Goal: Transaction & Acquisition: Download file/media

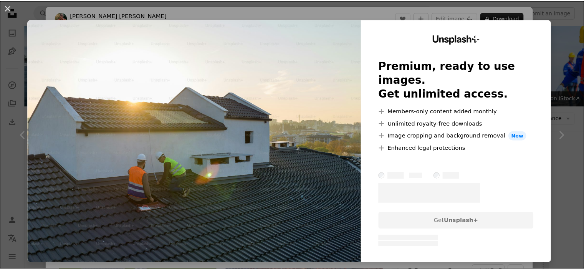
scroll to position [192, 0]
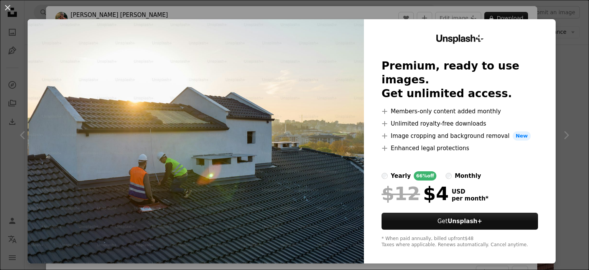
click at [503, 3] on div "An X shape Unsplash+ Premium, ready to use images. Get unlimited access. A plus…" at bounding box center [294, 135] width 589 height 270
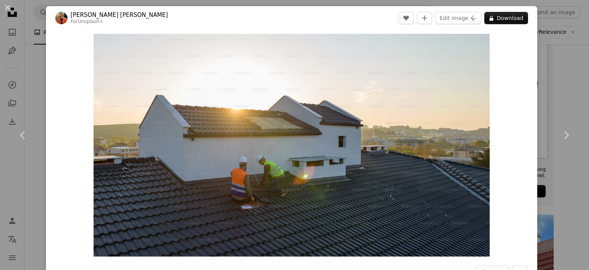
click at [557, 74] on div "An X shape Chevron left Chevron right [PERSON_NAME] [PERSON_NAME] For Unsplash+…" at bounding box center [294, 135] width 589 height 270
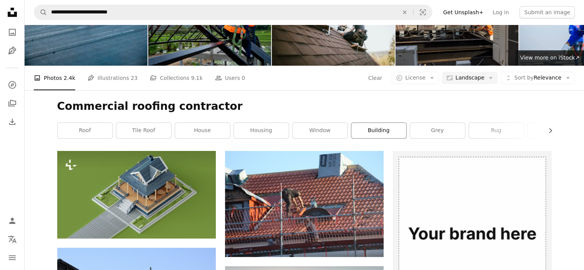
scroll to position [38, 0]
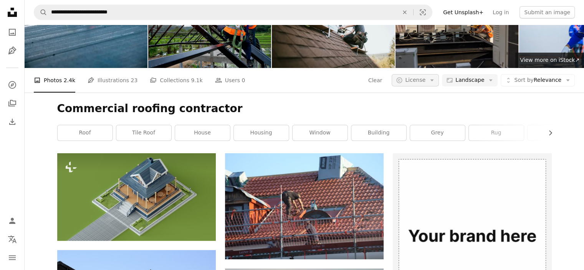
click at [428, 85] on button "A copyright icon © License Arrow down" at bounding box center [414, 80] width 47 height 12
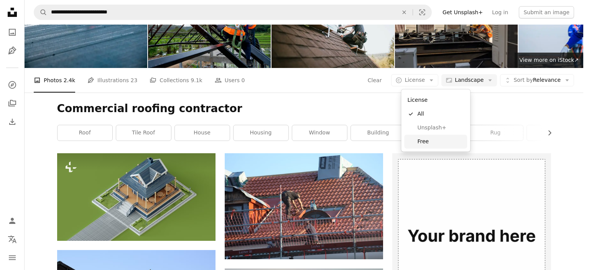
click at [433, 142] on span "Free" at bounding box center [440, 142] width 47 height 8
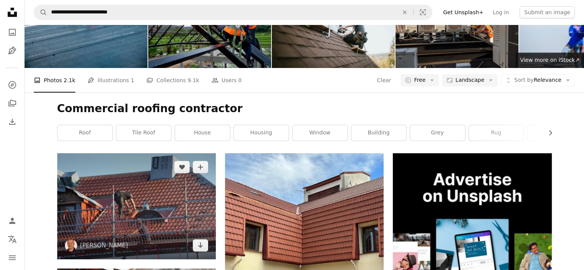
scroll to position [77, 0]
click at [158, 153] on img at bounding box center [136, 206] width 158 height 106
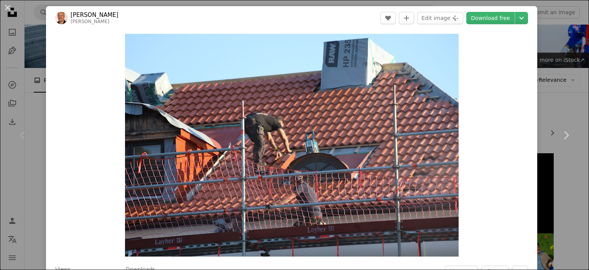
click at [528, 64] on div "Zoom in" at bounding box center [291, 145] width 491 height 230
click at [544, 54] on div "An X shape Chevron left Chevron right [PERSON_NAME] A heart A plus sign Edit im…" at bounding box center [294, 135] width 589 height 270
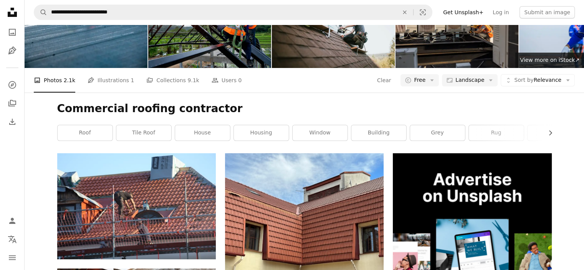
scroll to position [959, 0]
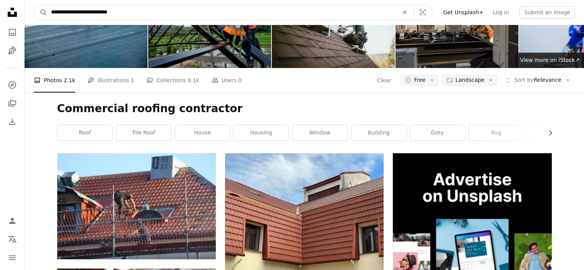
click at [99, 12] on input "**********" at bounding box center [221, 12] width 349 height 15
drag, startPoint x: 99, startPoint y: 12, endPoint x: 104, endPoint y: 14, distance: 5.1
click at [100, 15] on input "**********" at bounding box center [221, 12] width 349 height 15
type input "**********"
click at [34, 5] on button "A magnifying glass" at bounding box center [40, 12] width 13 height 15
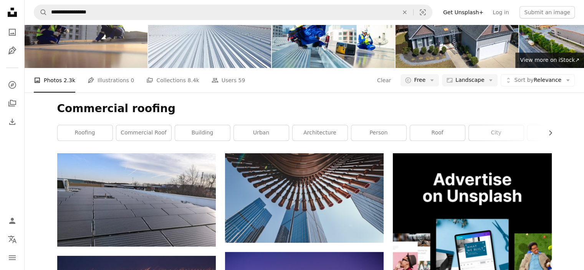
scroll to position [345, 0]
